Goal: Task Accomplishment & Management: Manage account settings

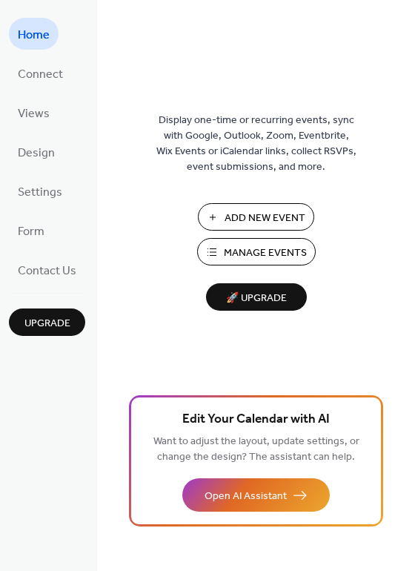
click at [273, 217] on span "Add New Event" at bounding box center [265, 219] width 81 height 16
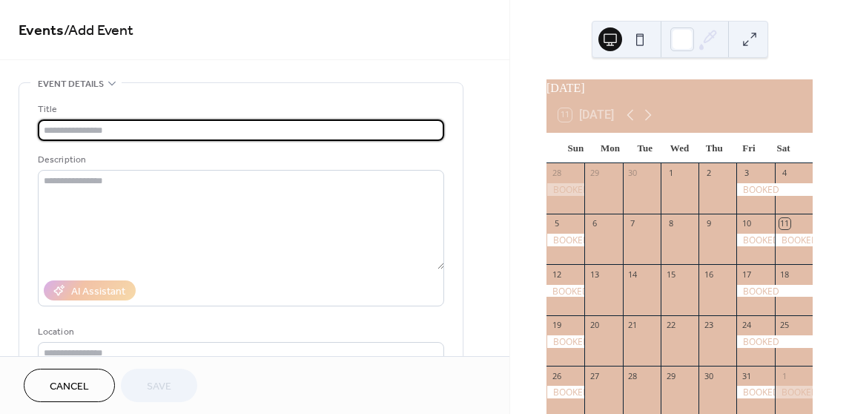
click at [359, 132] on input "text" at bounding box center [241, 130] width 407 height 22
type input "*"
drag, startPoint x: 130, startPoint y: 131, endPoint x: -50, endPoint y: 141, distance: 180.6
click at [0, 141] on html "**********" at bounding box center [424, 207] width 849 height 414
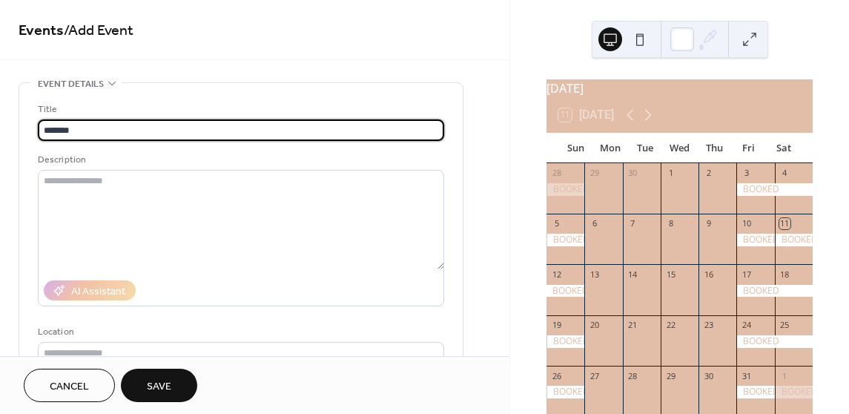
type input "******"
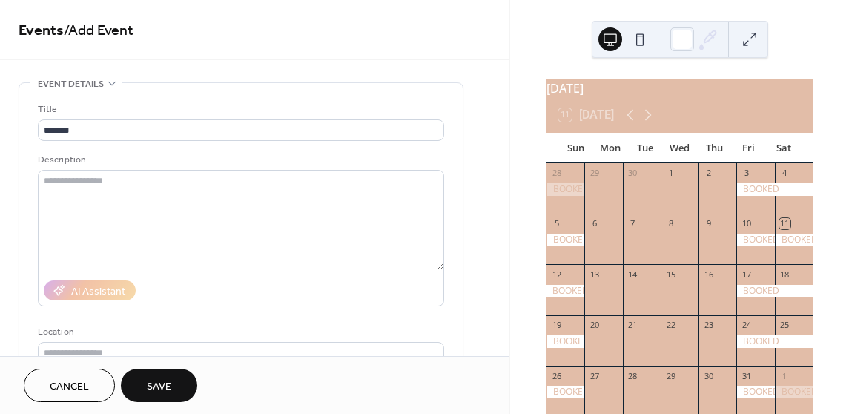
click at [284, 157] on div "Description" at bounding box center [240, 160] width 404 height 16
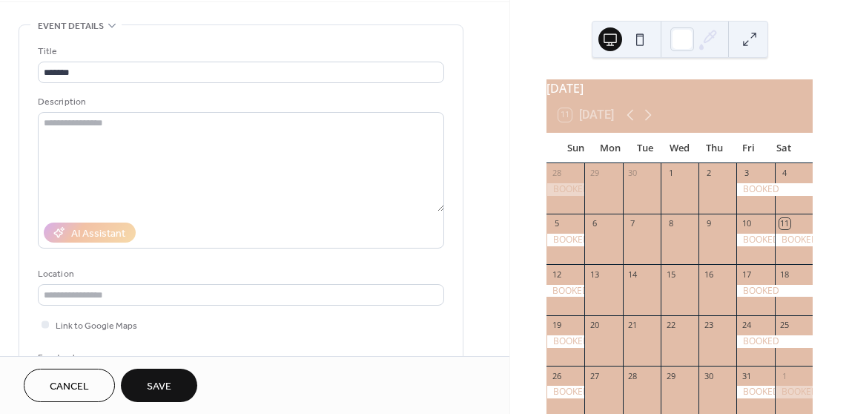
scroll to position [223, 0]
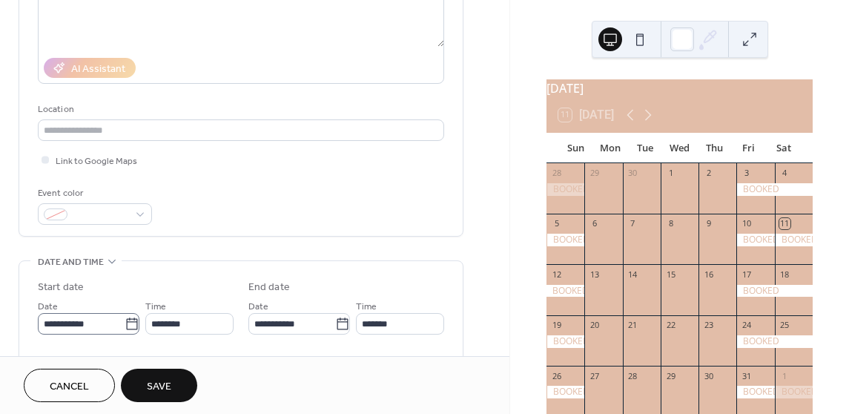
click at [131, 321] on body "**********" at bounding box center [424, 207] width 849 height 414
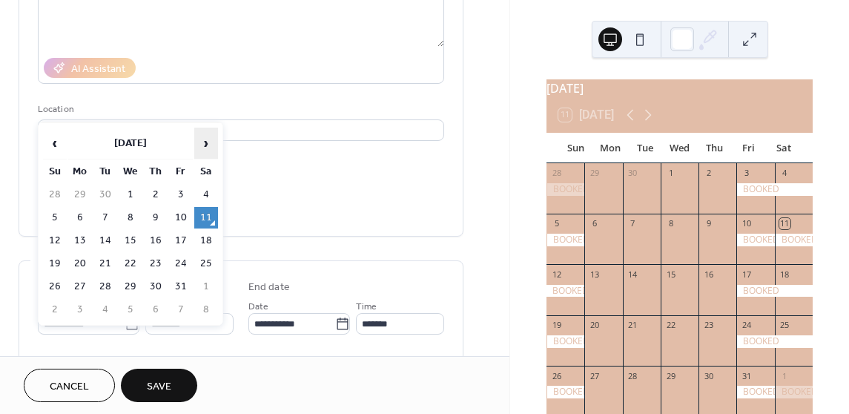
click at [201, 145] on span "›" at bounding box center [206, 143] width 22 height 30
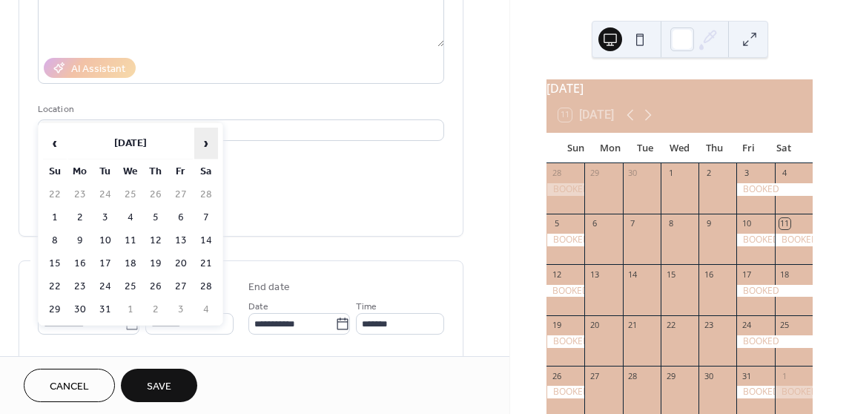
click at [201, 145] on span "›" at bounding box center [206, 143] width 22 height 30
click at [197, 143] on span "›" at bounding box center [206, 143] width 22 height 30
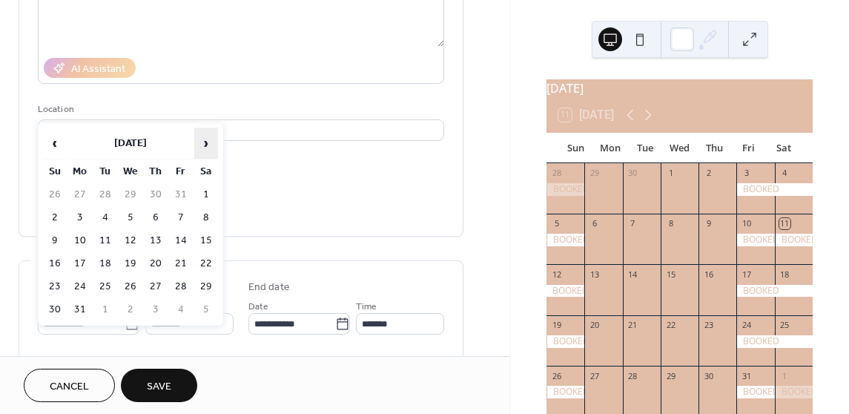
click at [198, 143] on span "›" at bounding box center [206, 143] width 22 height 30
click at [42, 142] on table "‹ September 2026 › Su Mo Tu We Th Fr Sa 30 31 1 2 3 4 5 6 7 8 9 10 11 12 13 14 …" at bounding box center [131, 224] width 178 height 196
click at [54, 139] on span "‹" at bounding box center [55, 143] width 22 height 30
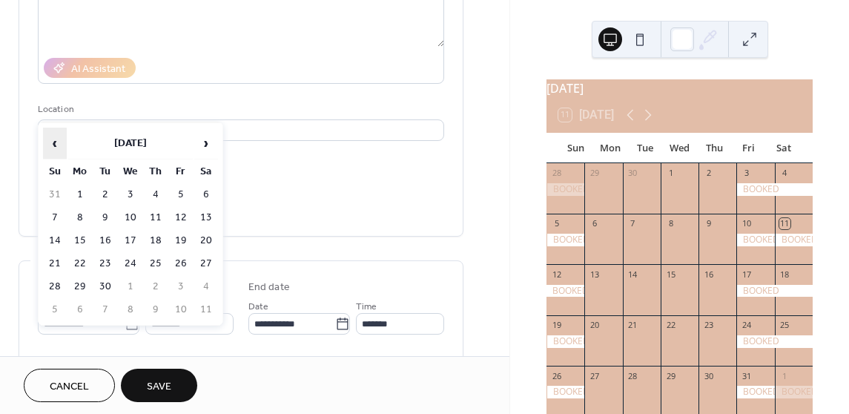
click at [54, 139] on span "‹" at bounding box center [55, 143] width 22 height 30
click at [215, 136] on span "›" at bounding box center [206, 143] width 22 height 30
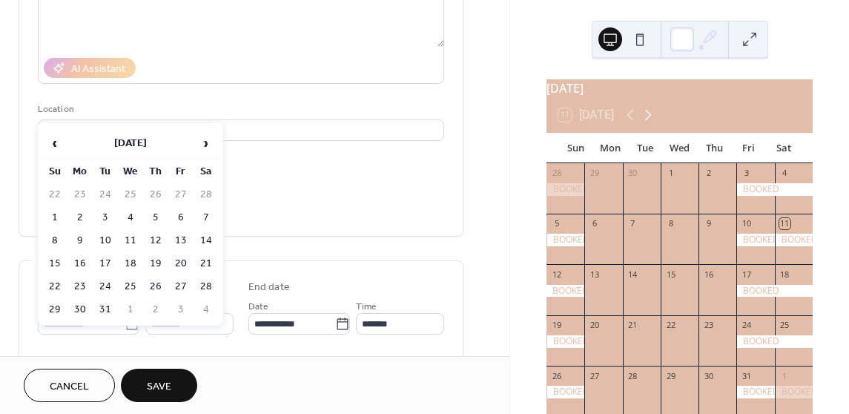
click at [652, 119] on icon at bounding box center [648, 115] width 18 height 18
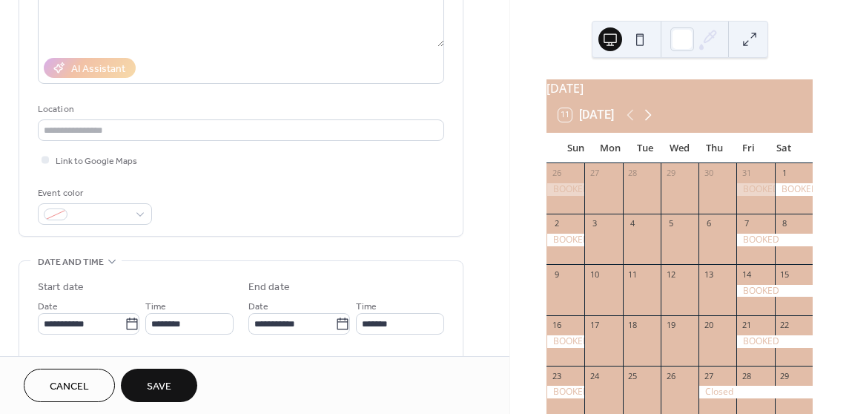
click at [652, 119] on icon at bounding box center [648, 115] width 18 height 18
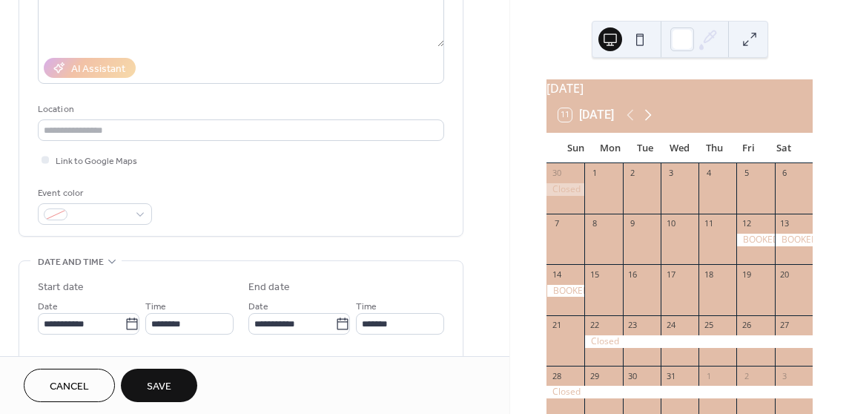
click at [652, 119] on icon at bounding box center [648, 115] width 18 height 18
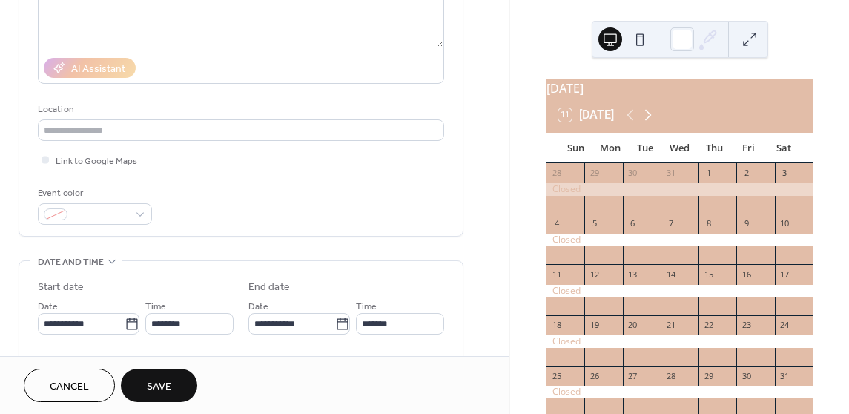
click at [652, 119] on icon at bounding box center [648, 115] width 18 height 18
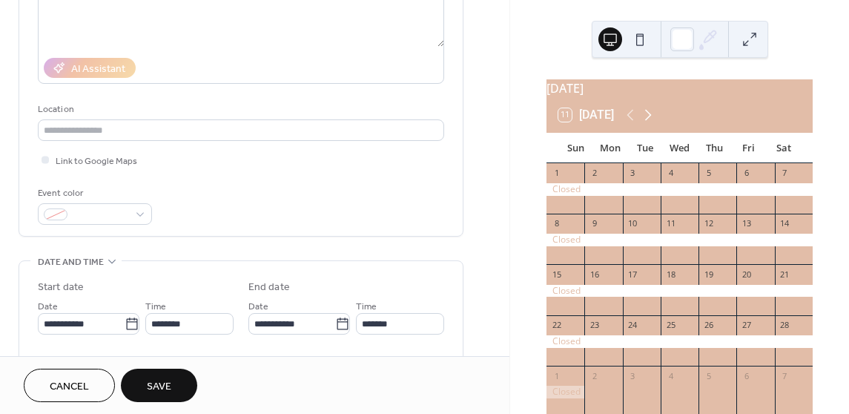
click at [652, 119] on icon at bounding box center [648, 115] width 18 height 18
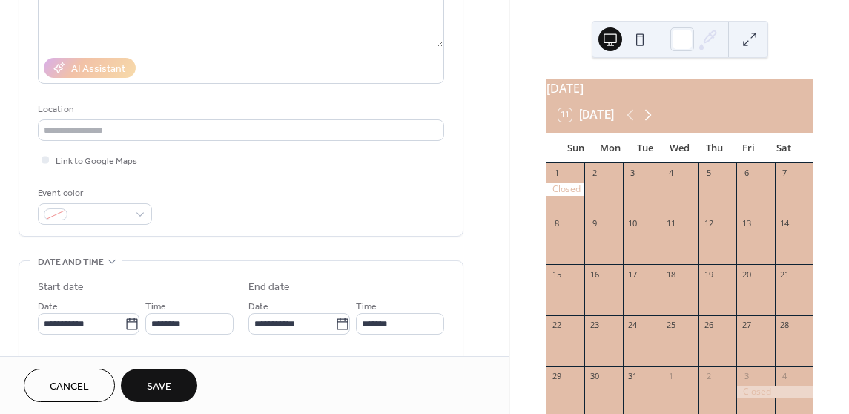
click at [652, 119] on icon at bounding box center [648, 115] width 18 height 18
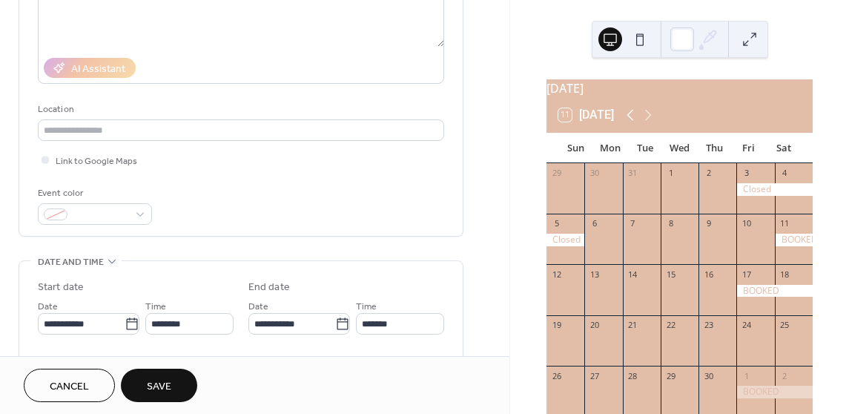
click at [630, 121] on icon at bounding box center [631, 115] width 7 height 11
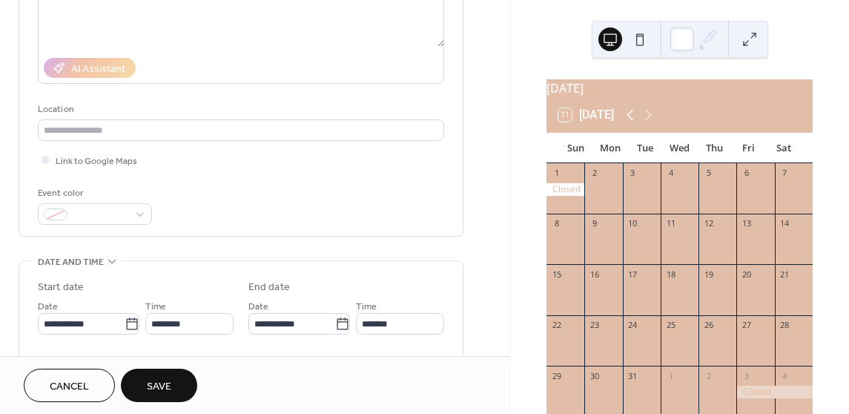
click at [629, 124] on icon at bounding box center [631, 115] width 18 height 18
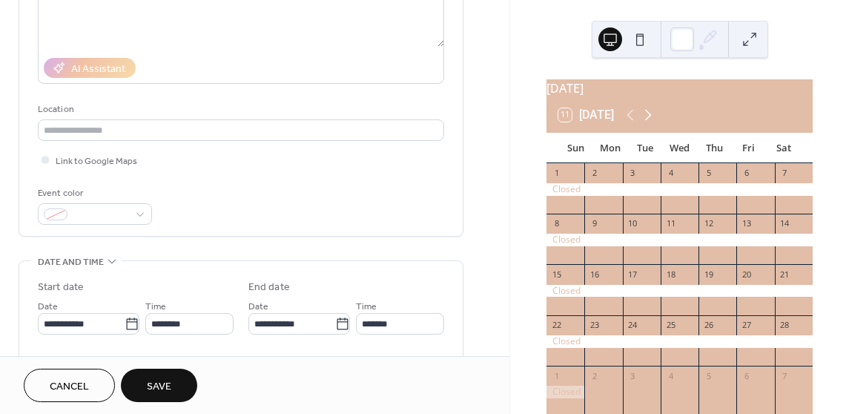
click at [651, 116] on icon at bounding box center [648, 115] width 18 height 18
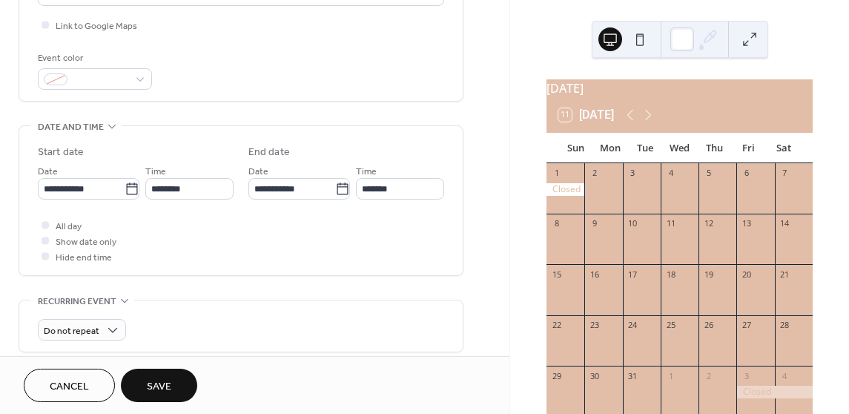
scroll to position [371, 0]
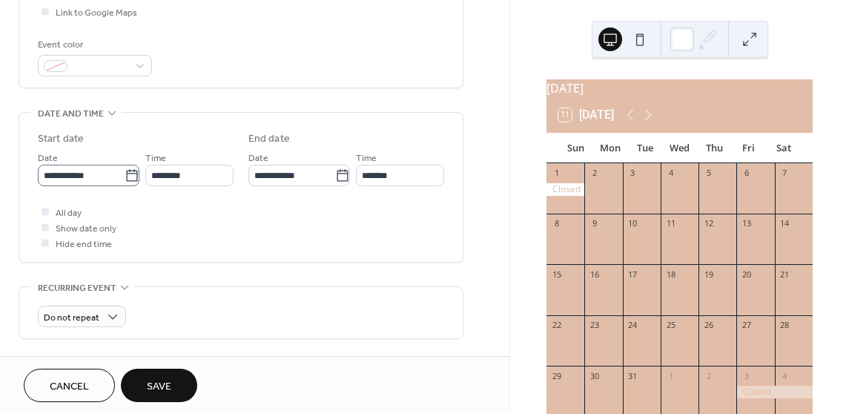
click at [127, 173] on icon at bounding box center [132, 175] width 15 height 15
click at [125, 173] on input "**********" at bounding box center [81, 176] width 87 height 22
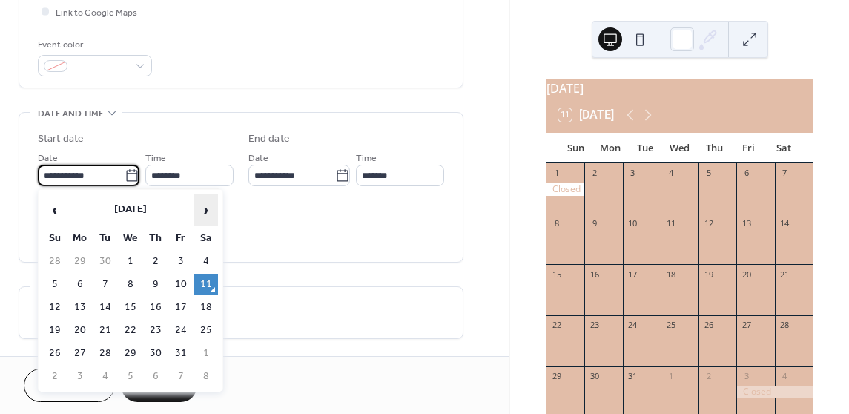
click at [205, 207] on span "›" at bounding box center [206, 210] width 22 height 30
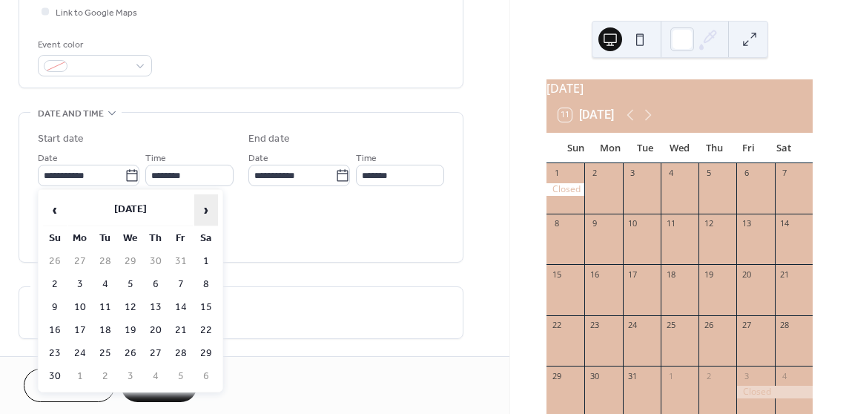
click at [205, 207] on span "›" at bounding box center [206, 210] width 22 height 30
click at [205, 208] on span "›" at bounding box center [206, 210] width 22 height 30
click at [205, 209] on span "›" at bounding box center [206, 210] width 22 height 30
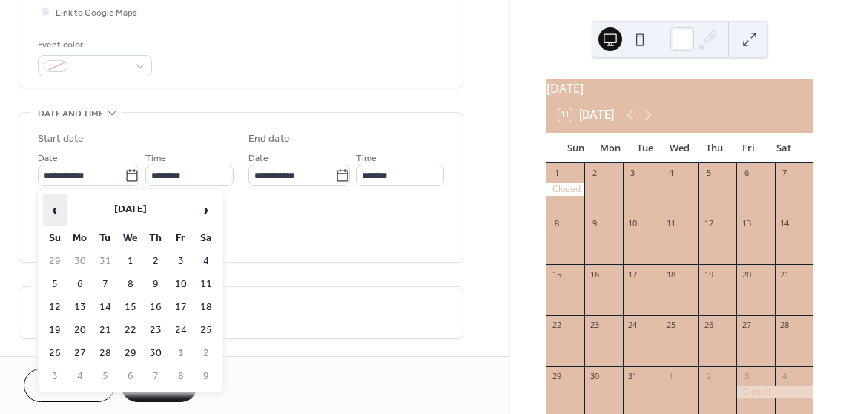
click at [62, 211] on span "‹" at bounding box center [55, 210] width 22 height 30
click at [188, 280] on td "6" at bounding box center [181, 285] width 24 height 22
type input "**********"
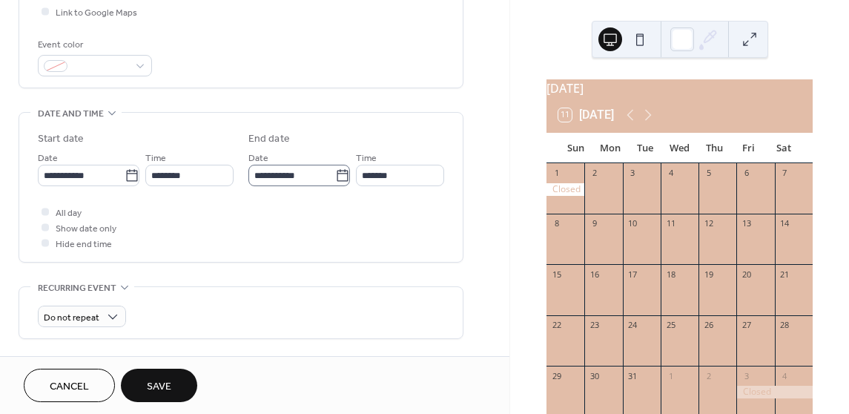
click at [340, 176] on icon at bounding box center [342, 175] width 15 height 15
click at [335, 176] on input "**********" at bounding box center [292, 176] width 87 height 22
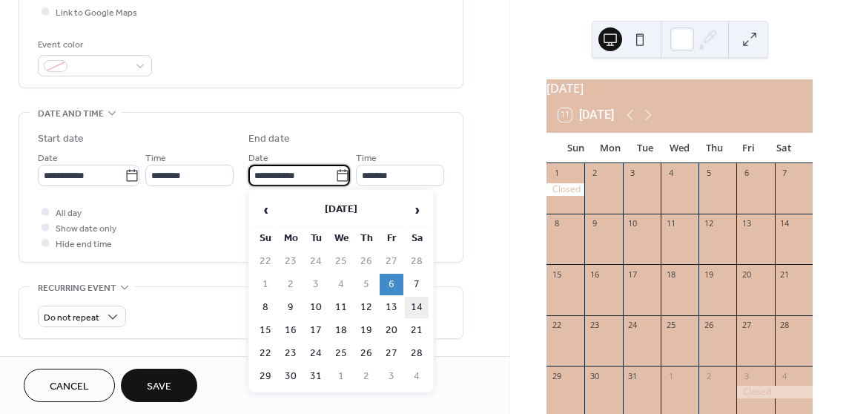
click at [415, 306] on td "14" at bounding box center [417, 308] width 24 height 22
type input "**********"
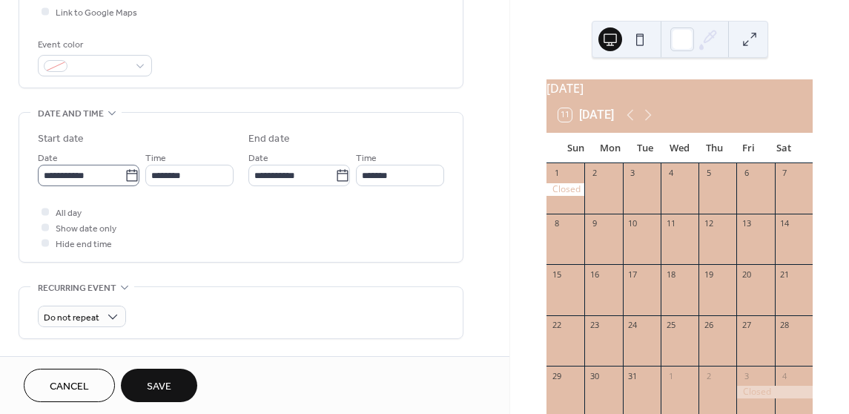
click at [128, 174] on icon at bounding box center [132, 175] width 15 height 15
click at [125, 174] on input "**********" at bounding box center [81, 176] width 87 height 22
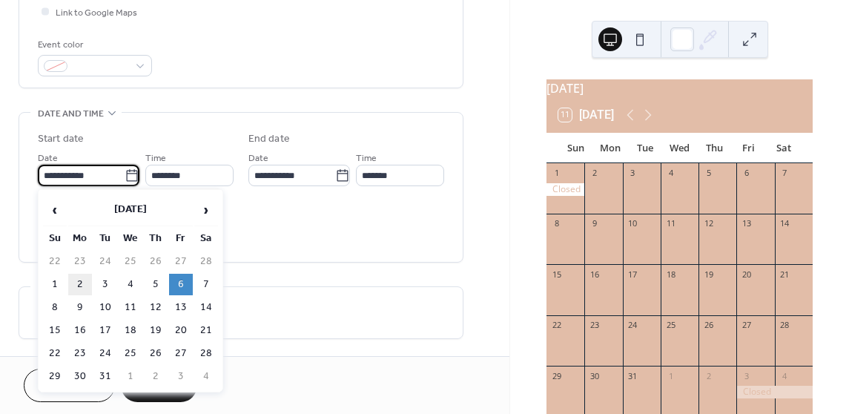
click at [82, 281] on td "2" at bounding box center [80, 285] width 24 height 22
type input "**********"
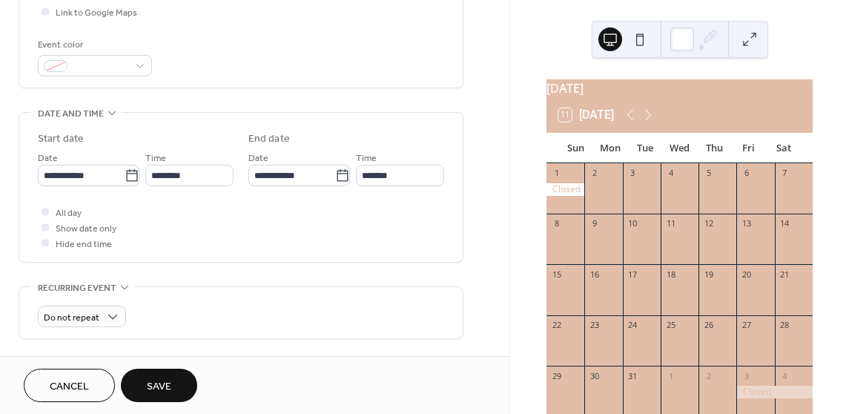
click at [181, 382] on button "Save" at bounding box center [159, 385] width 76 height 33
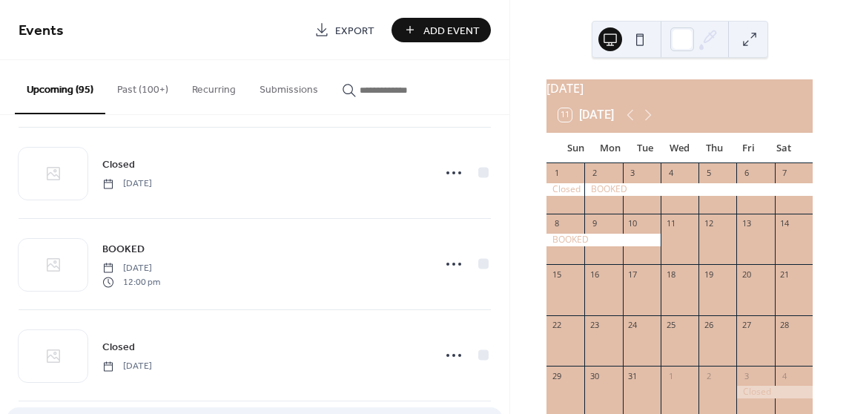
scroll to position [1558, 0]
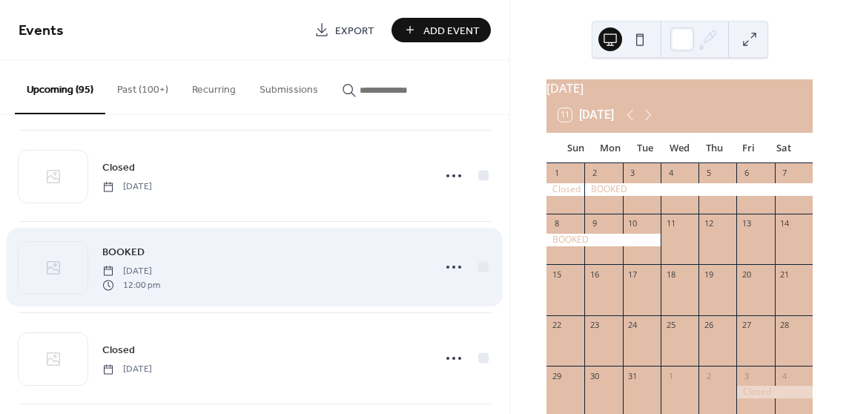
click at [330, 269] on div "BOOKED Monday, March 2, 2026 12:00 pm" at bounding box center [263, 266] width 322 height 47
click at [335, 278] on div "BOOKED Monday, March 2, 2026 12:00 pm" at bounding box center [263, 266] width 322 height 47
click at [335, 279] on div "BOOKED Monday, March 2, 2026 12:00 pm" at bounding box center [263, 266] width 322 height 47
click at [384, 266] on div "BOOKED Monday, March 2, 2026 12:00 pm" at bounding box center [263, 266] width 322 height 47
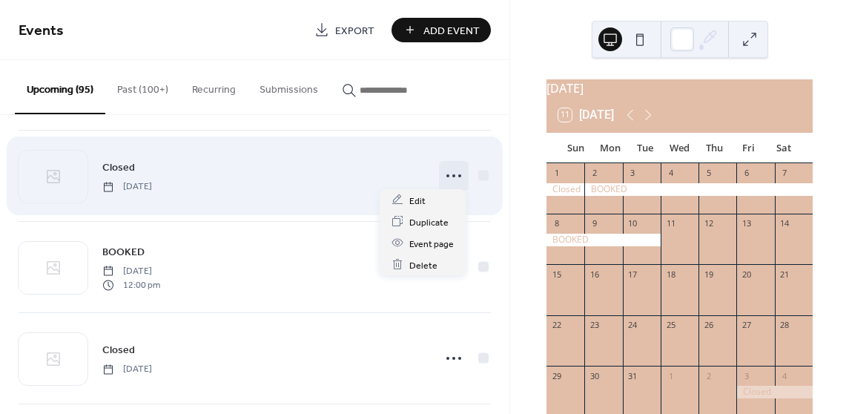
click at [450, 172] on icon at bounding box center [454, 176] width 24 height 24
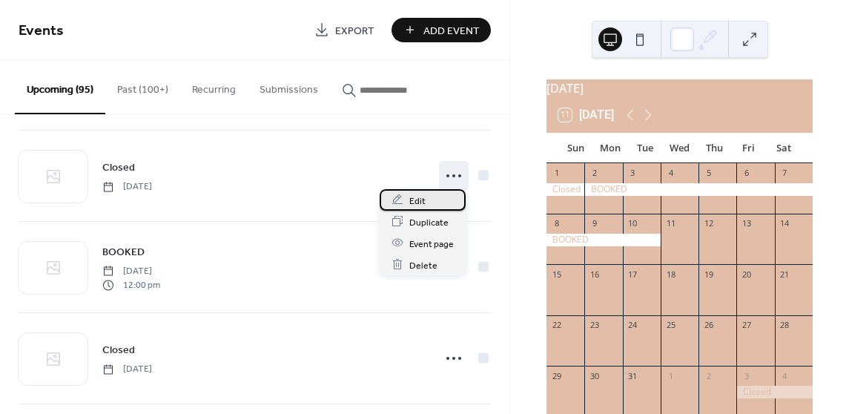
click at [413, 191] on div "Edit" at bounding box center [423, 200] width 86 height 22
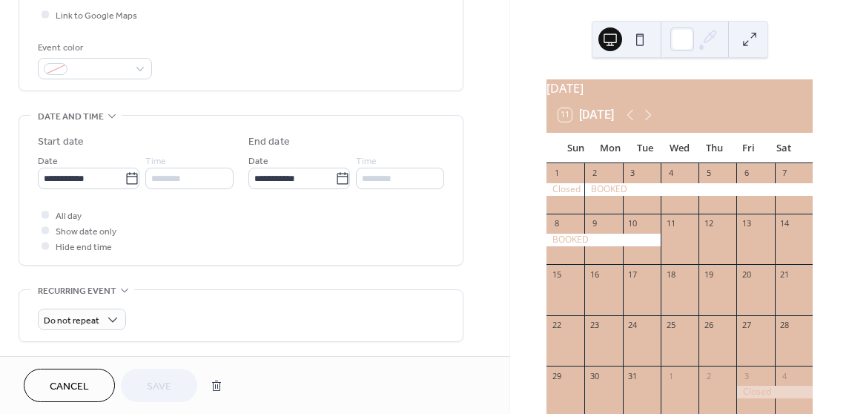
scroll to position [371, 0]
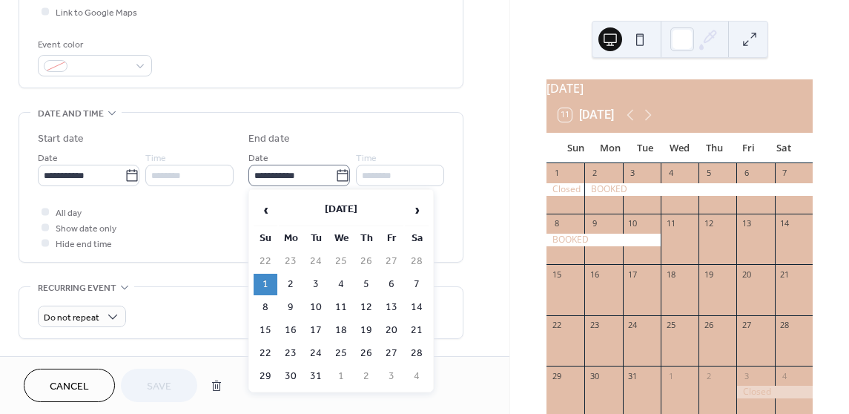
click at [335, 174] on icon at bounding box center [342, 175] width 15 height 15
click at [335, 174] on input "**********" at bounding box center [292, 176] width 87 height 22
click at [263, 325] on td "15" at bounding box center [266, 331] width 24 height 22
type input "**********"
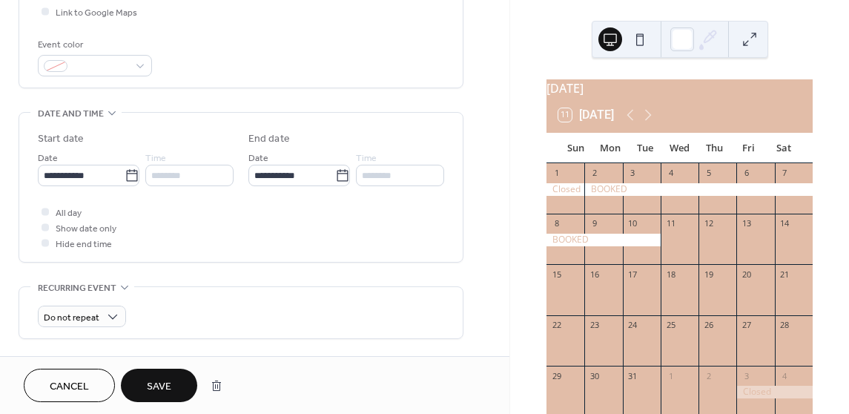
click at [160, 380] on span "Save" at bounding box center [159, 387] width 24 height 16
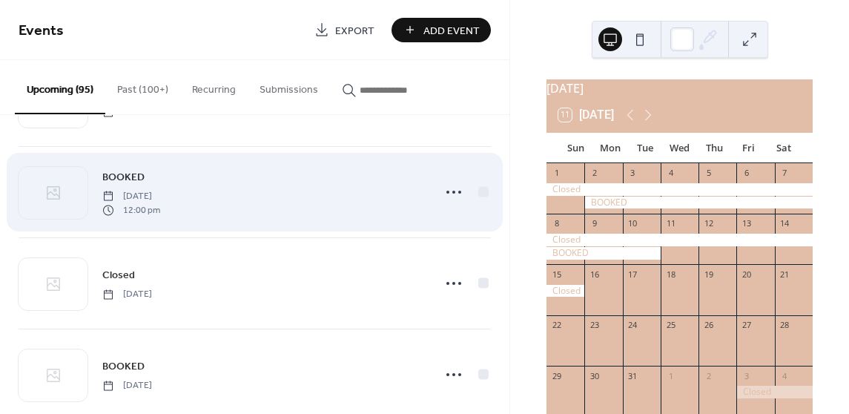
scroll to position [1632, 0]
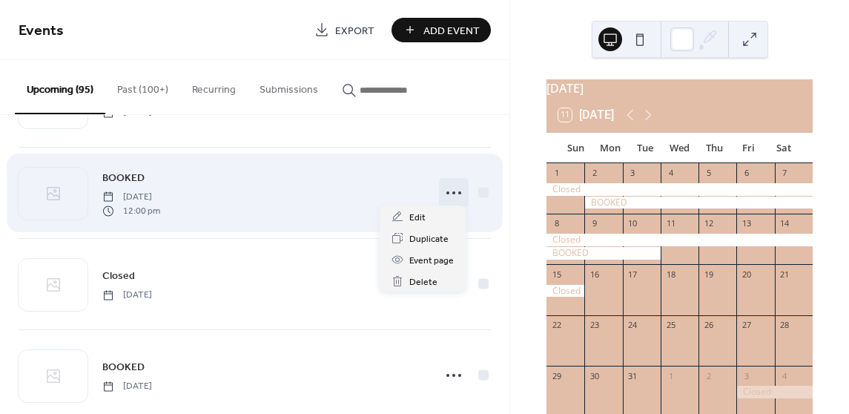
click at [451, 188] on icon at bounding box center [454, 193] width 24 height 24
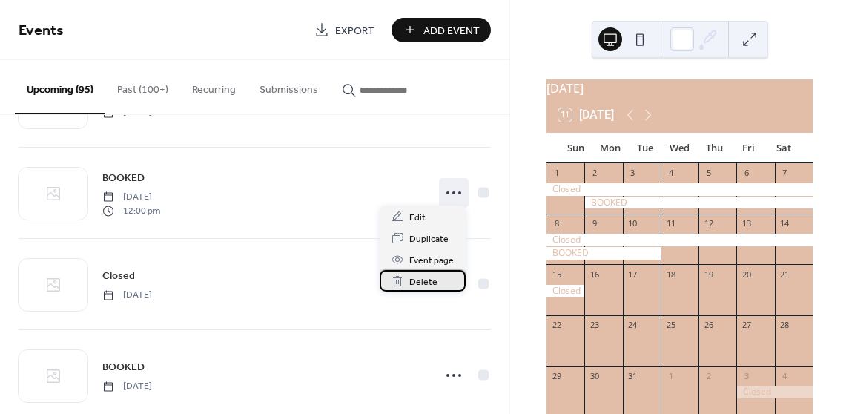
click at [435, 281] on span "Delete" at bounding box center [423, 282] width 28 height 16
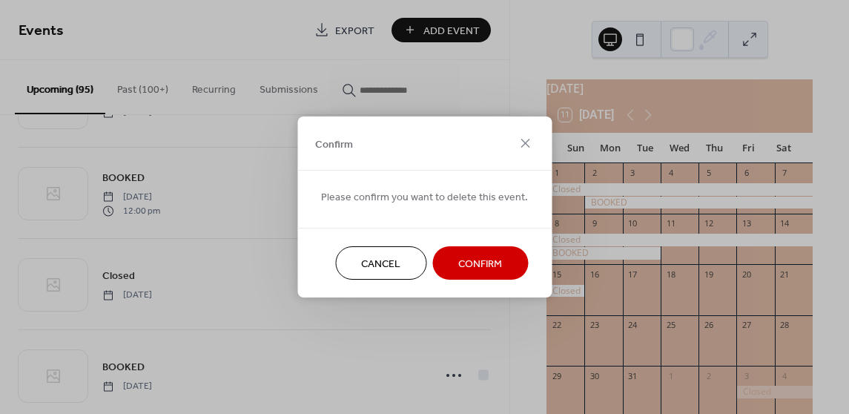
click at [490, 269] on span "Confirm" at bounding box center [480, 265] width 44 height 16
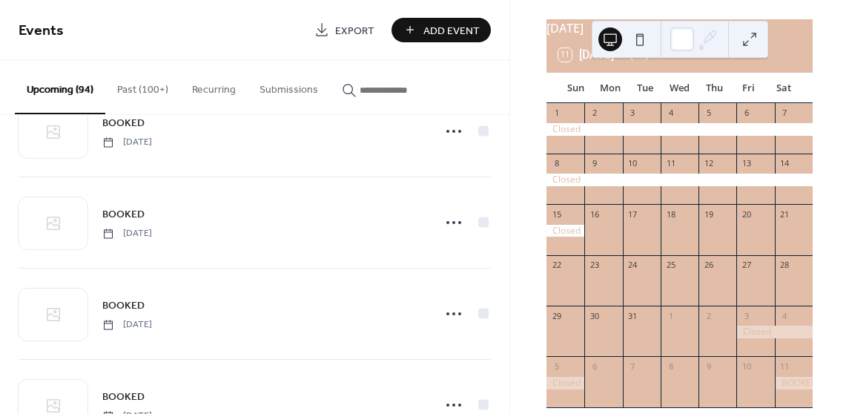
scroll to position [96, 0]
